Goal: Task Accomplishment & Management: Manage account settings

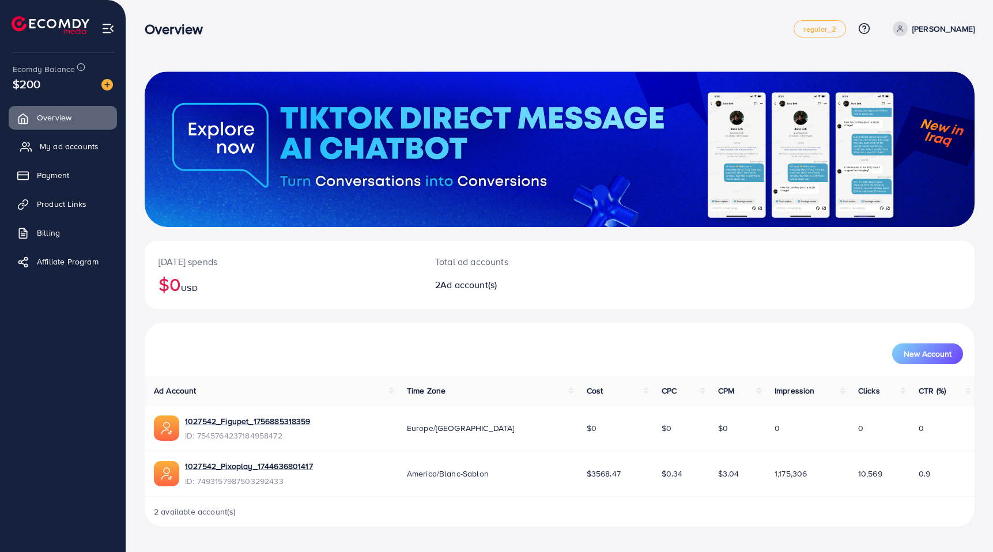
click at [67, 146] on span "My ad accounts" at bounding box center [69, 147] width 59 height 12
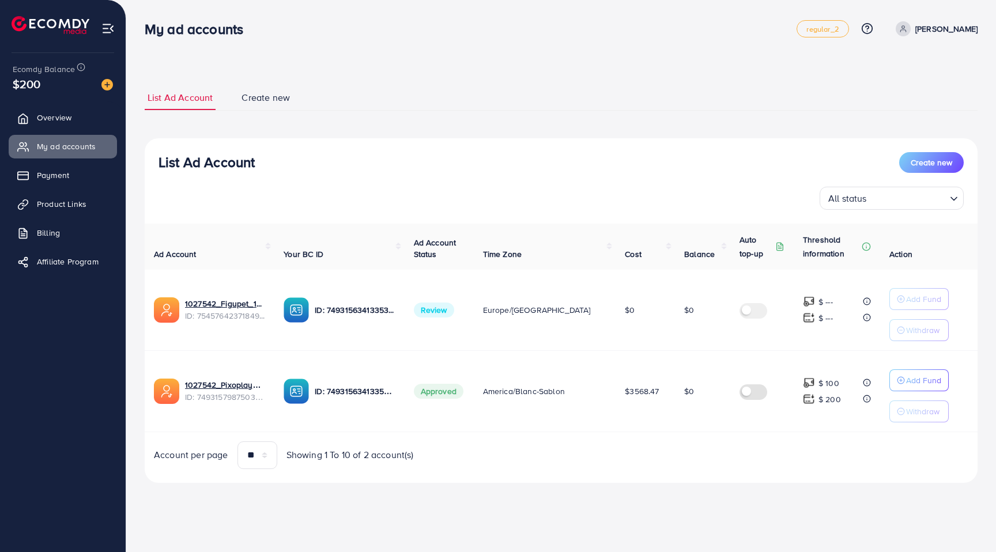
click at [436, 315] on span "Review" at bounding box center [434, 310] width 40 height 15
click at [440, 312] on span "Review" at bounding box center [434, 310] width 40 height 15
drag, startPoint x: 305, startPoint y: 316, endPoint x: 290, endPoint y: 313, distance: 15.9
click at [305, 316] on img at bounding box center [296, 309] width 25 height 25
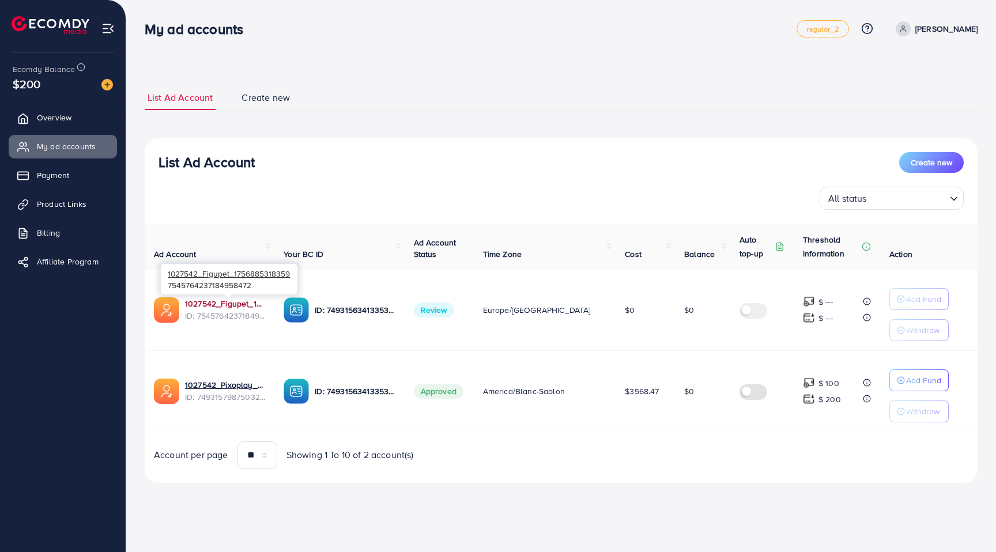
click at [252, 307] on link "1027542_Figupet_1756885318359" at bounding box center [225, 304] width 80 height 12
